Goal: Task Accomplishment & Management: Manage account settings

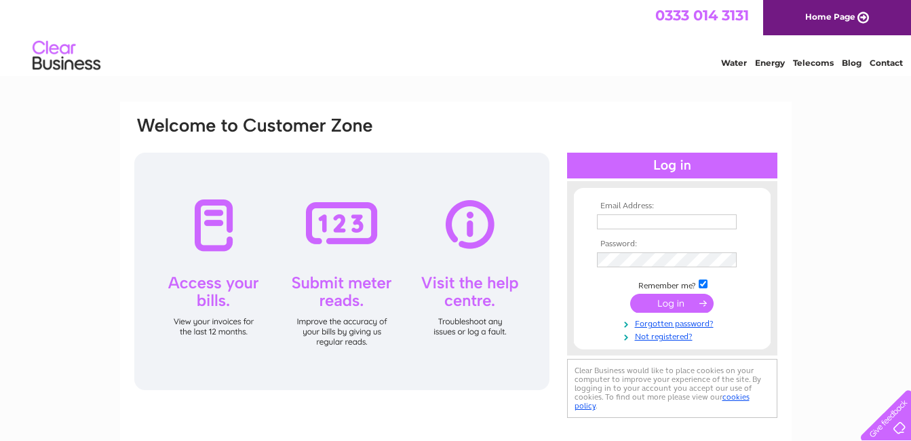
type input "[PERSON_NAME][EMAIL_ADDRESS][PERSON_NAME][DOMAIN_NAME]"
click at [677, 298] on input "submit" at bounding box center [671, 303] width 83 height 19
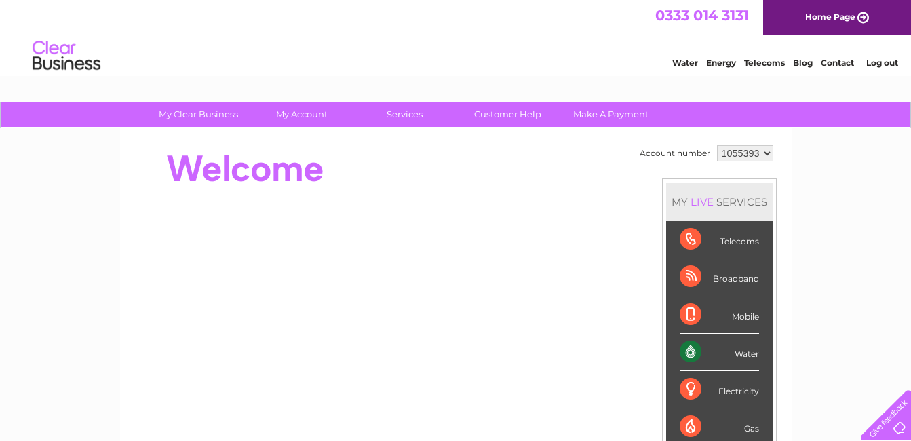
click at [688, 348] on div "Water" at bounding box center [718, 352] width 79 height 37
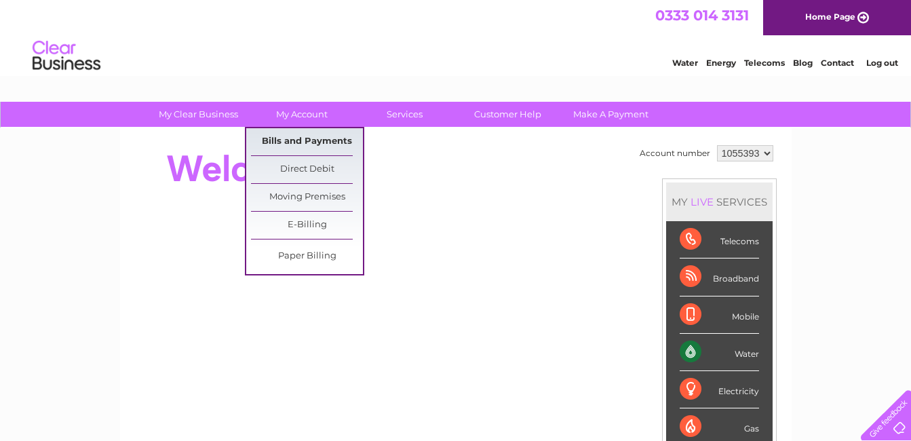
click at [301, 147] on link "Bills and Payments" at bounding box center [307, 141] width 112 height 27
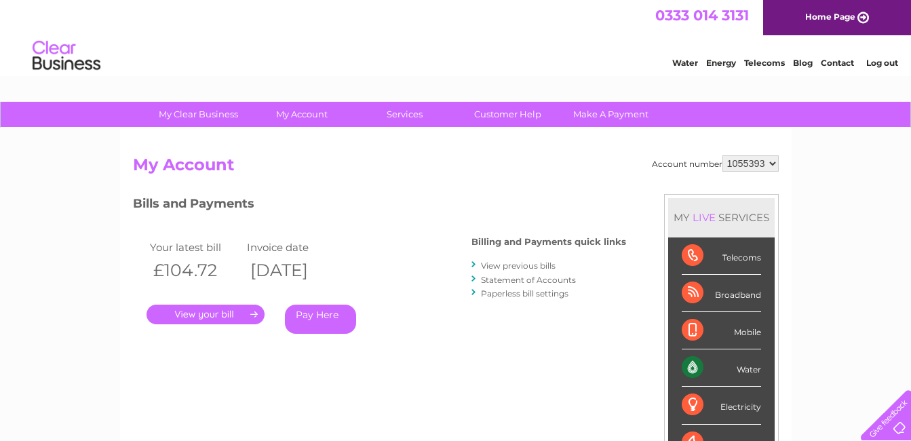
click at [211, 316] on link "." at bounding box center [205, 314] width 118 height 20
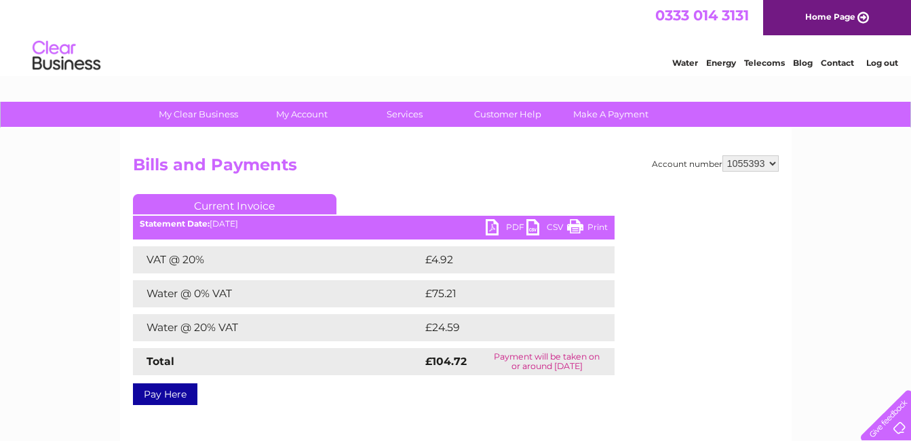
click at [587, 224] on link "Print" at bounding box center [587, 229] width 41 height 20
